Goal: Task Accomplishment & Management: Use online tool/utility

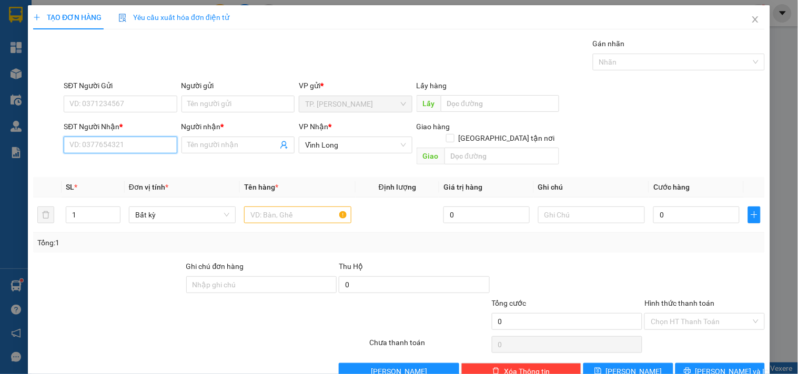
click at [163, 138] on input "SĐT Người Nhận *" at bounding box center [120, 145] width 113 height 17
type input "0939131011"
click at [161, 164] on div "0939131011 - ANH SẤM" at bounding box center [118, 166] width 99 height 12
type input "ANH SẤM"
type input "0939131011"
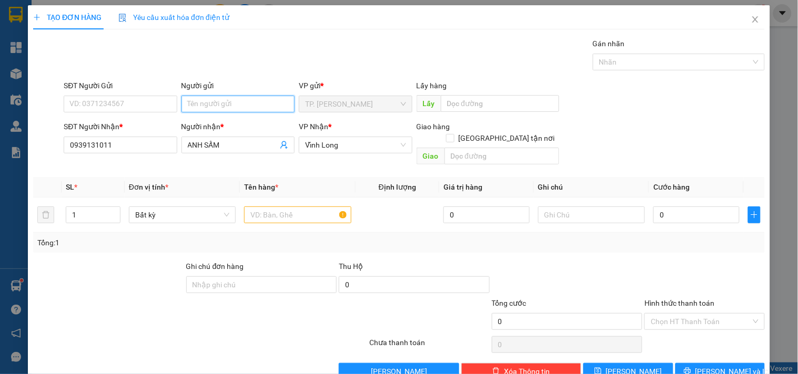
click at [208, 104] on input "Người gửi" at bounding box center [237, 104] width 113 height 17
type input "BÁN"
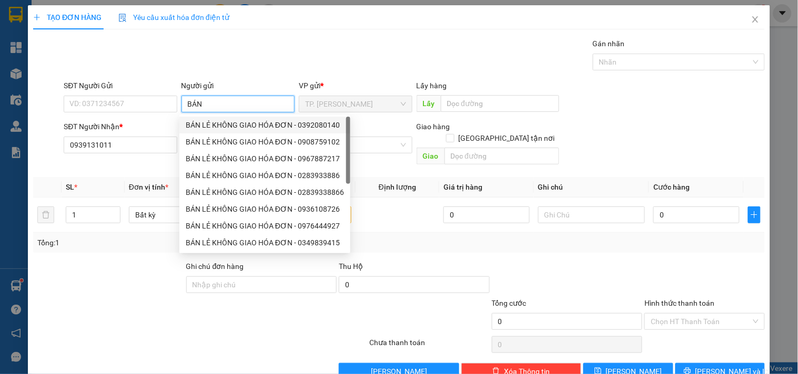
click at [214, 121] on div "BÁN LẺ KHÔNG GIAO HÓA ĐƠN - 0392080140" at bounding box center [265, 125] width 158 height 12
type input "0392080140"
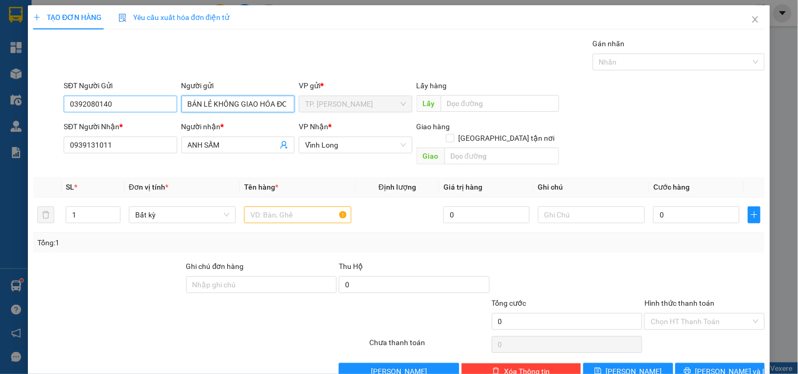
type input "BÁN LẺ KHÔNG GIAO HÓA ĐƠN"
click at [141, 106] on input "0392080140" at bounding box center [120, 104] width 113 height 17
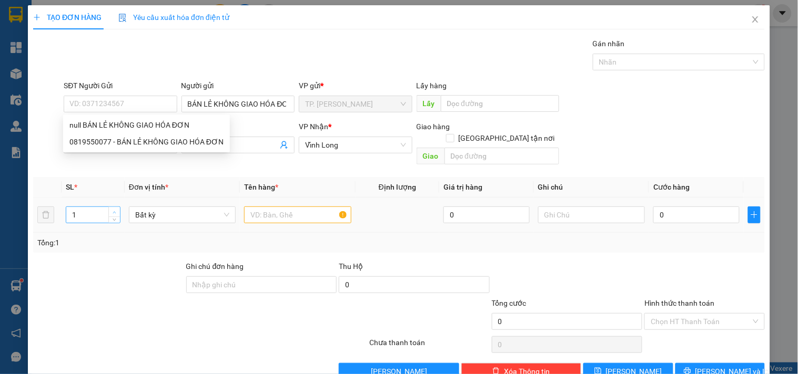
click at [113, 211] on icon "up" at bounding box center [115, 213] width 4 height 4
type input "4"
click at [113, 211] on icon "up" at bounding box center [115, 213] width 4 height 4
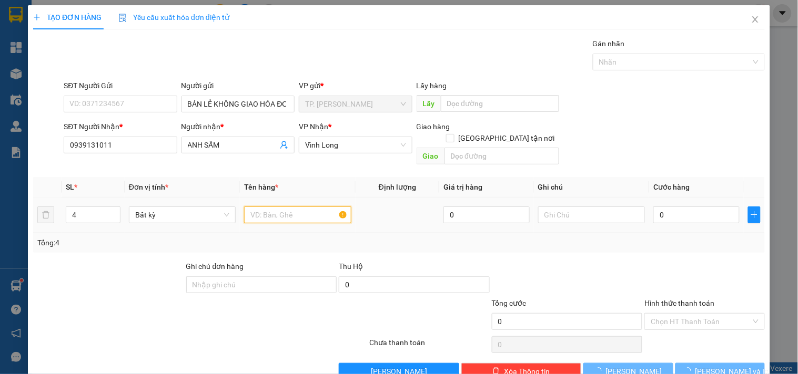
click at [272, 207] on input "text" at bounding box center [297, 215] width 107 height 17
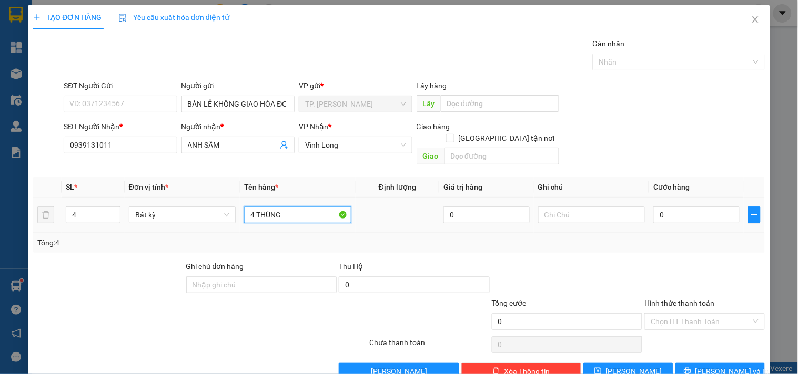
type input "4 THÙNG"
type input "TÍN"
click at [724, 366] on span "[PERSON_NAME] và In" at bounding box center [732, 372] width 74 height 12
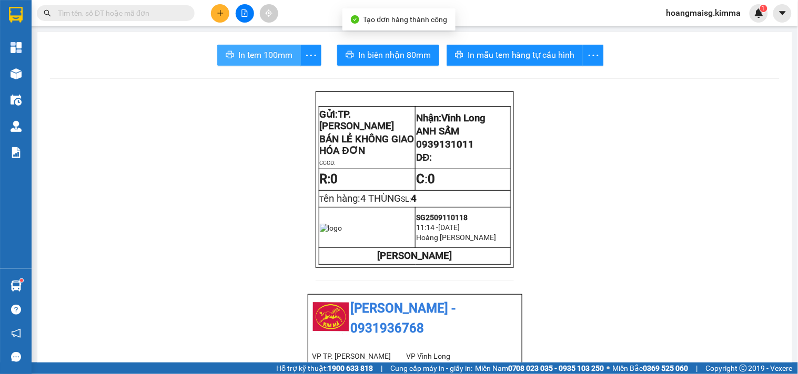
click at [272, 51] on span "In tem 100mm" at bounding box center [265, 54] width 54 height 13
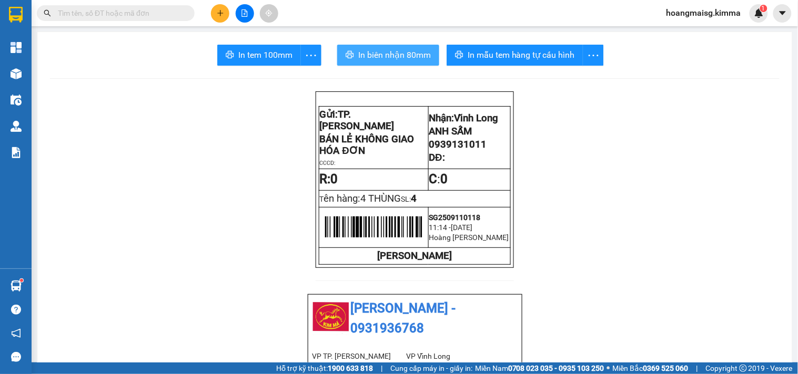
click at [396, 53] on span "In biên nhận 80mm" at bounding box center [394, 54] width 73 height 13
click at [213, 14] on button at bounding box center [220, 13] width 18 height 18
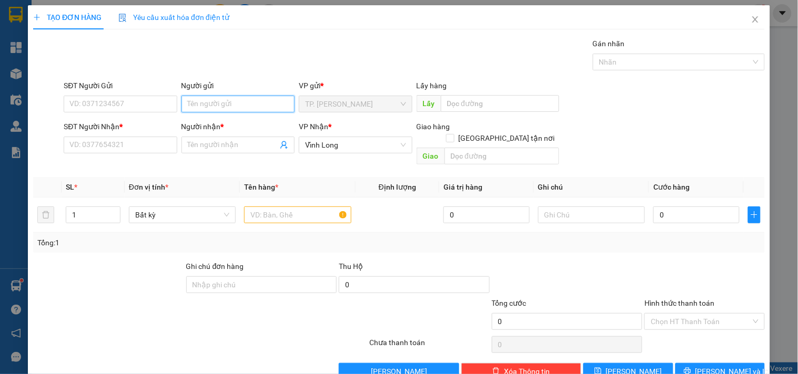
click at [190, 109] on input "Người gửi" at bounding box center [237, 104] width 113 height 17
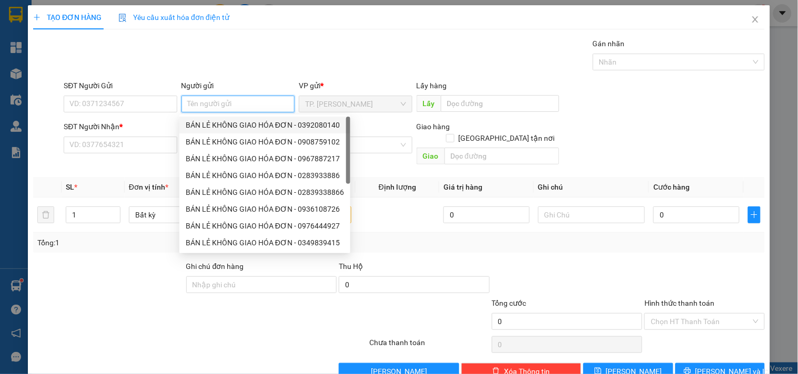
click at [207, 122] on div "BÁN LẺ KHÔNG GIAO HÓA ĐƠN - 0392080140" at bounding box center [265, 125] width 158 height 12
type input "0392080140"
type input "BÁN LẺ KHÔNG GIAO HÓA ĐƠN"
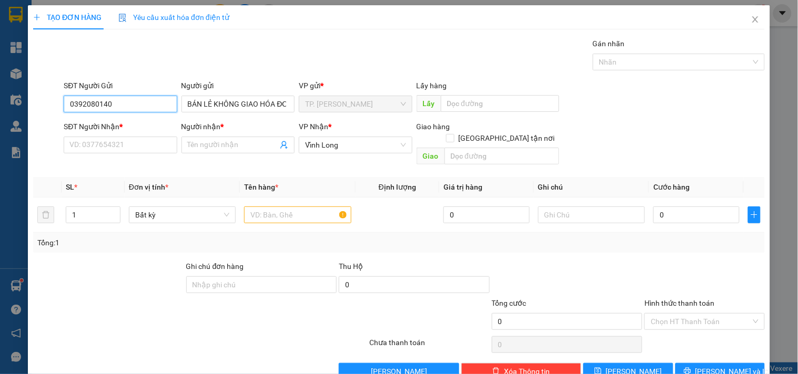
click at [149, 103] on input "0392080140" at bounding box center [120, 104] width 113 height 17
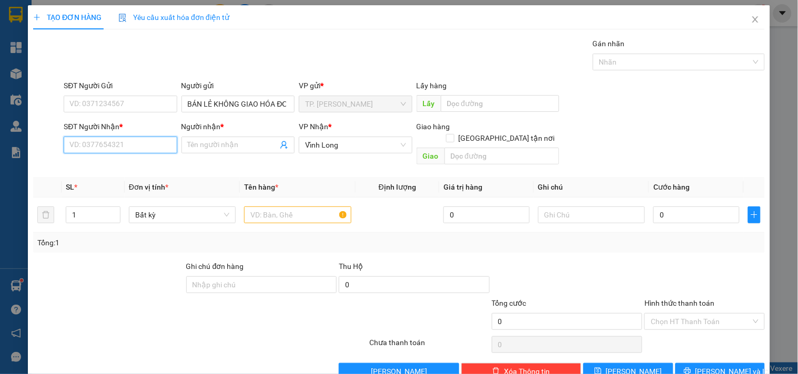
click at [139, 139] on input "SĐT Người Nhận *" at bounding box center [120, 145] width 113 height 17
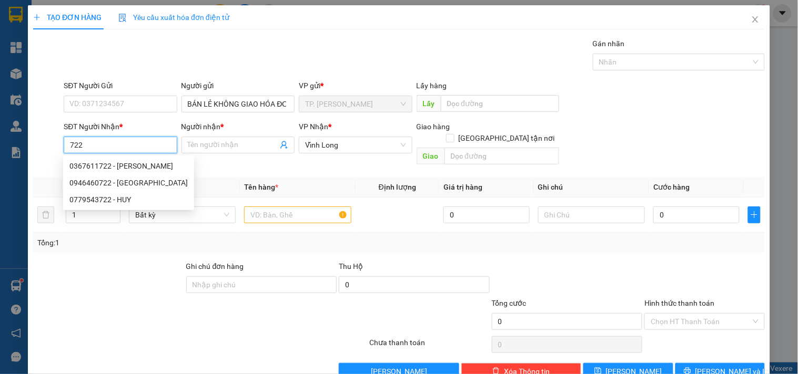
click at [139, 140] on input "722" at bounding box center [120, 145] width 113 height 17
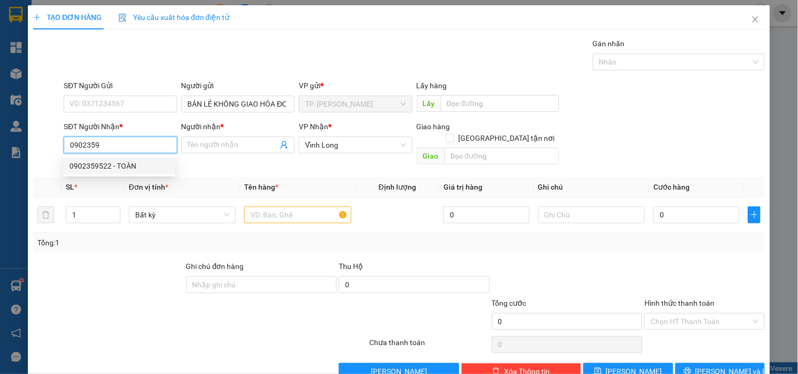
click at [136, 160] on div "0902359522 - TOÀN" at bounding box center [118, 166] width 99 height 12
type input "0902359522"
type input "TOÀN"
type input "0902359522"
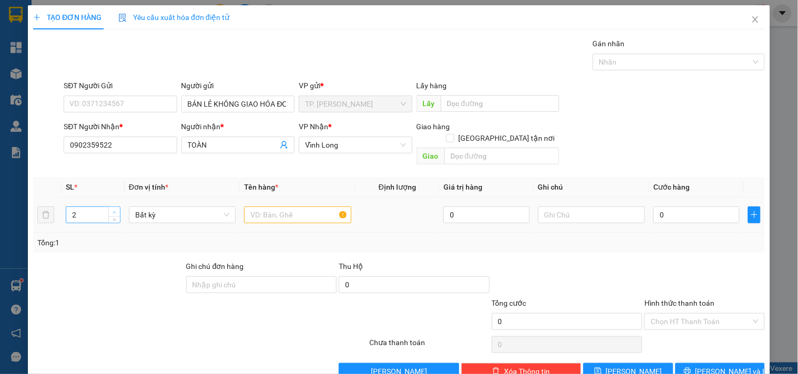
click at [109, 207] on span "Increase Value" at bounding box center [114, 211] width 12 height 9
type input "3"
click at [116, 213] on span "Decrease Value" at bounding box center [114, 217] width 12 height 9
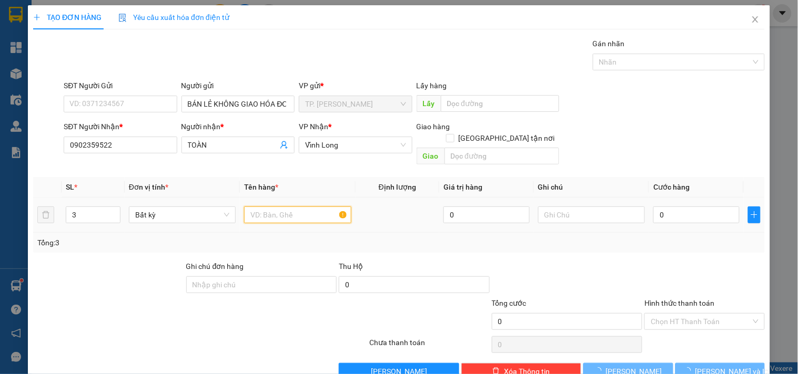
click at [259, 207] on input "text" at bounding box center [297, 215] width 107 height 17
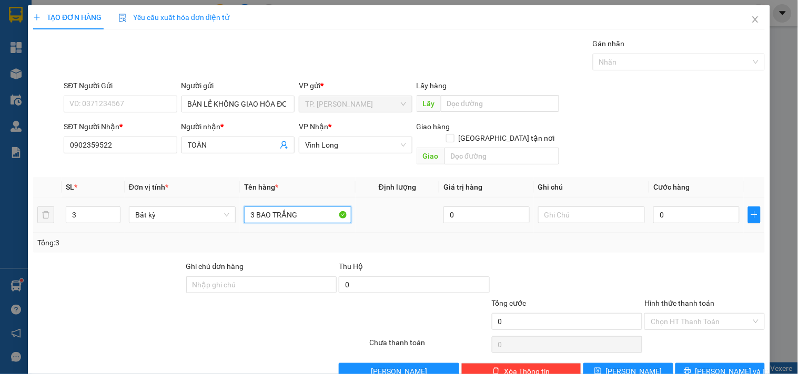
type input "3 BAO TRẮNG"
type input "TÍN"
click at [722, 366] on span "[PERSON_NAME] và In" at bounding box center [732, 372] width 74 height 12
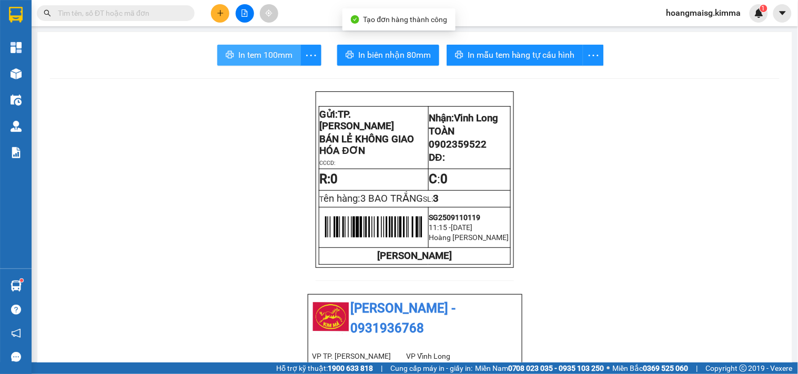
click at [258, 55] on span "In tem 100mm" at bounding box center [265, 54] width 54 height 13
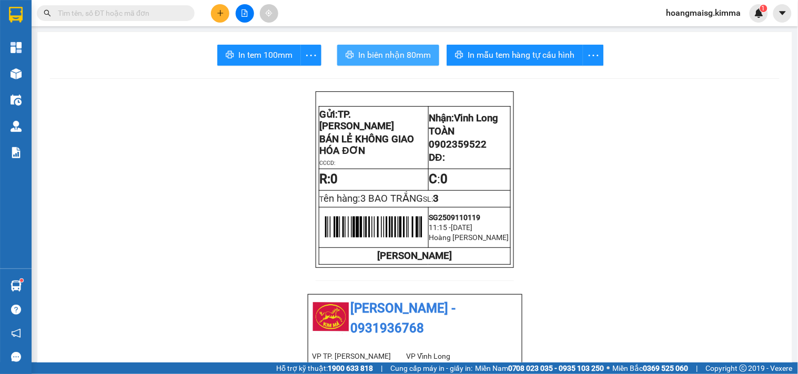
click at [378, 54] on span "In biên nhận 80mm" at bounding box center [394, 54] width 73 height 13
